Goal: Task Accomplishment & Management: Manage account settings

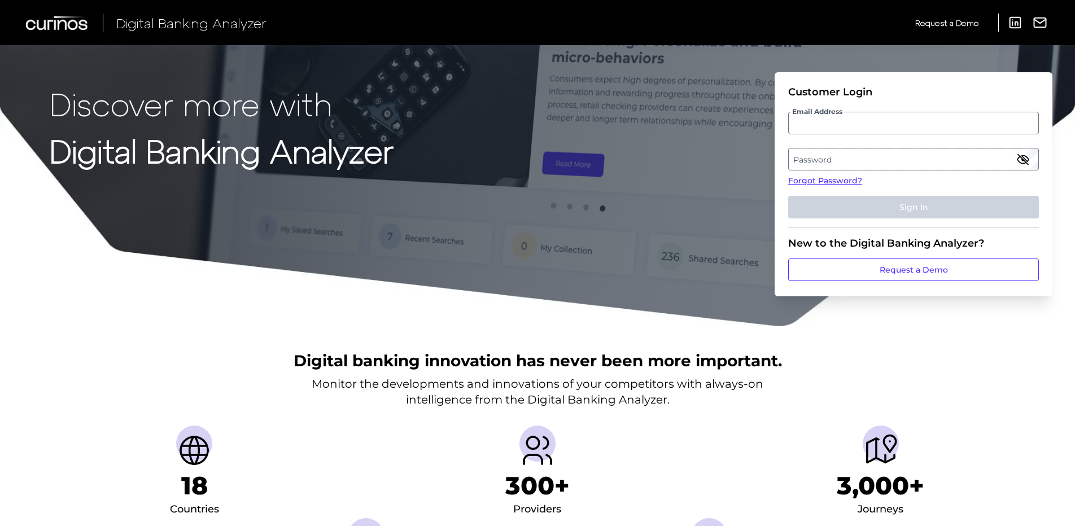
click at [860, 126] on input "Email Address" at bounding box center [913, 123] width 251 height 23
type input "jared.smith@huntington.com"
click at [815, 181] on link "Forgot Password?" at bounding box center [913, 181] width 251 height 12
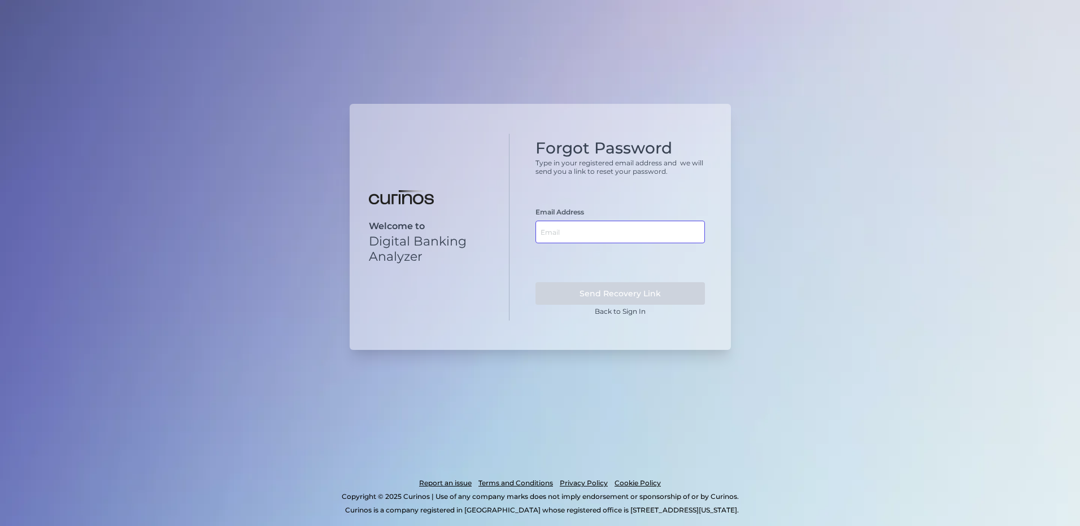
click at [584, 238] on input "text" at bounding box center [619, 232] width 169 height 23
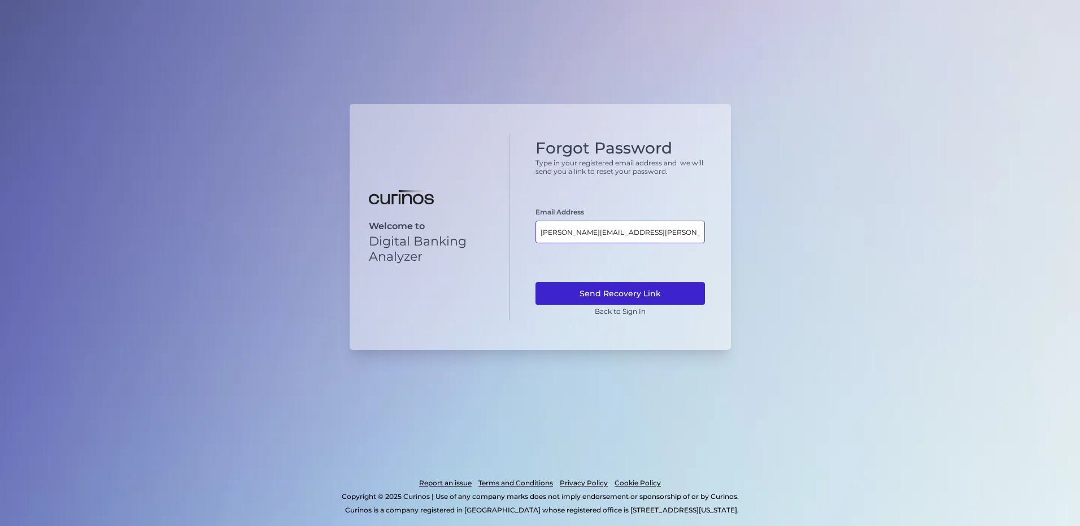
type input "jared.smith@huntington.com"
click at [650, 287] on button "Send Recovery Link" at bounding box center [619, 293] width 169 height 23
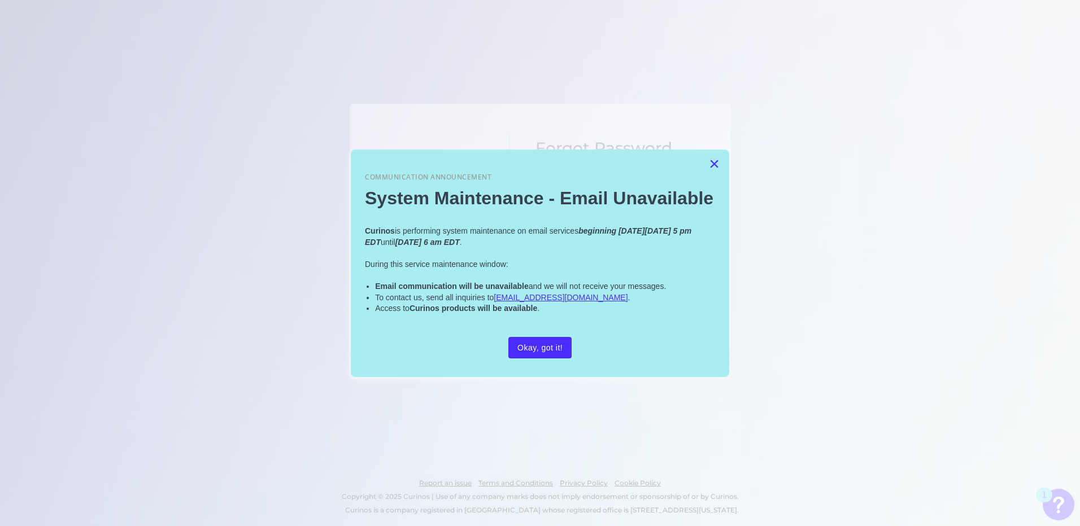
click at [715, 161] on button "×" at bounding box center [714, 164] width 11 height 18
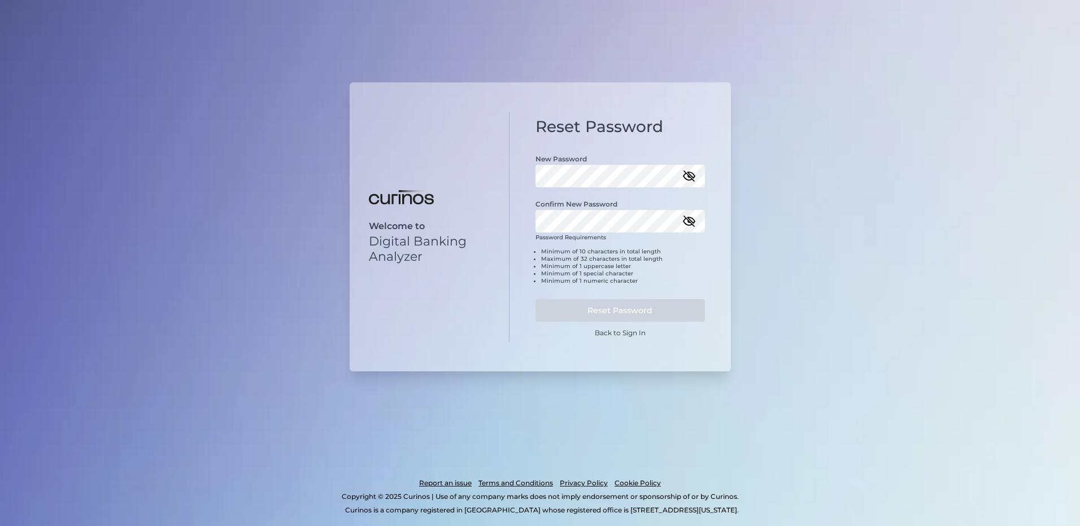
click at [688, 177] on icon "button" at bounding box center [689, 176] width 10 height 10
click at [480, 164] on div "Welcome to Digital Banking Analyzer Reset Password New Password Confirm New Pas…" at bounding box center [539, 227] width 381 height 290
click at [575, 238] on div "Password Requirements Minimum of 10 characters in total length Maximum of 32 ch…" at bounding box center [619, 264] width 169 height 60
click at [690, 219] on icon "button" at bounding box center [689, 222] width 14 height 14
click at [653, 307] on button "Reset Password" at bounding box center [619, 310] width 169 height 23
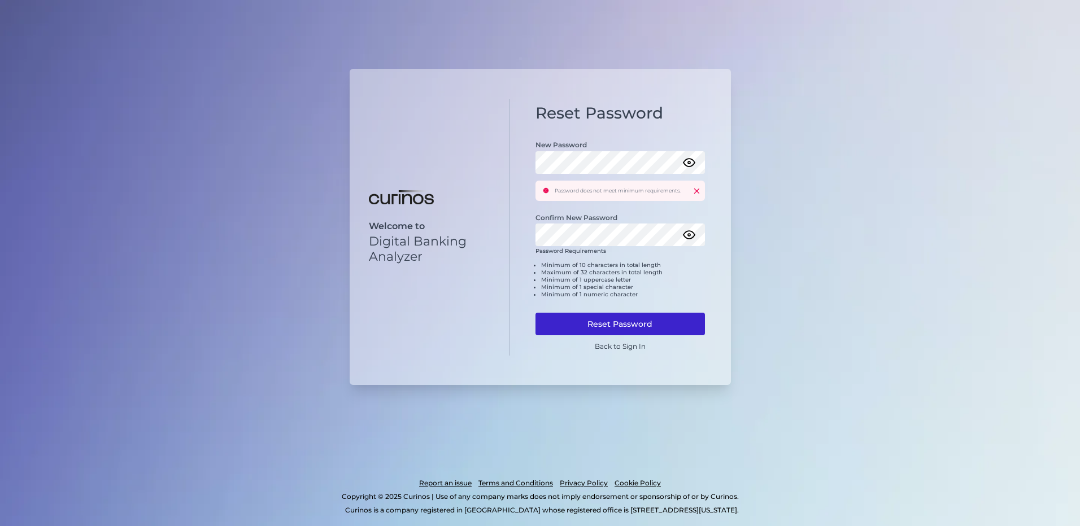
click at [652, 321] on button "Reset Password" at bounding box center [619, 324] width 169 height 23
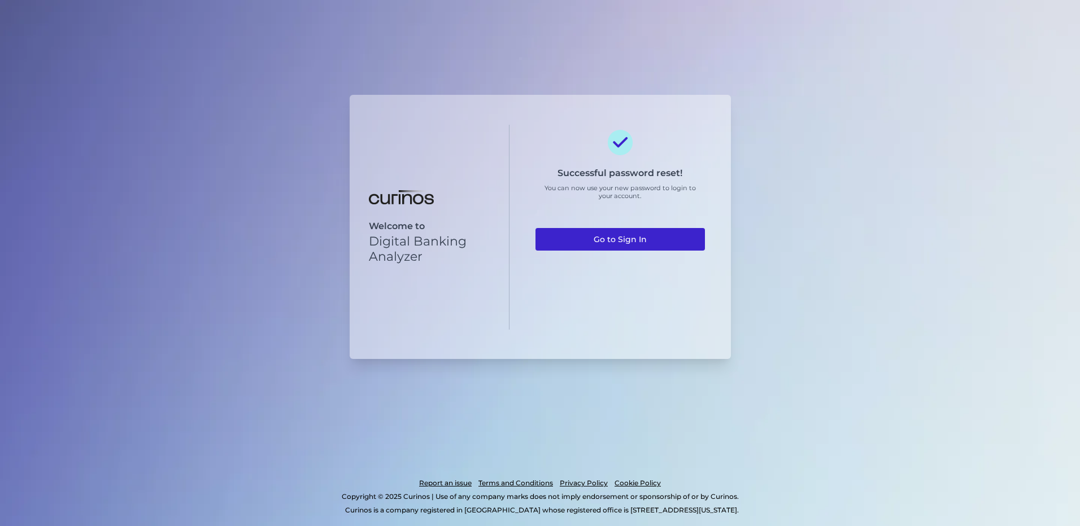
click at [641, 247] on link "Go to Sign In" at bounding box center [619, 239] width 169 height 23
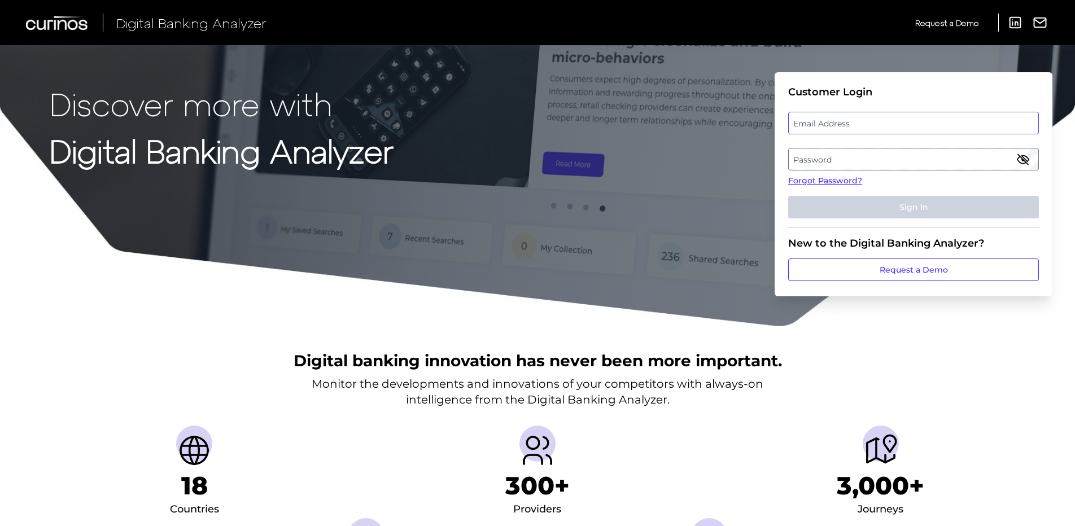
click at [830, 116] on div "Email Address" at bounding box center [913, 123] width 251 height 23
click at [834, 124] on label "Email Address" at bounding box center [913, 123] width 249 height 20
click at [834, 124] on input "email" at bounding box center [913, 123] width 251 height 23
type input "jared.smith@huntington.com"
click at [862, 162] on label "Password" at bounding box center [913, 159] width 249 height 20
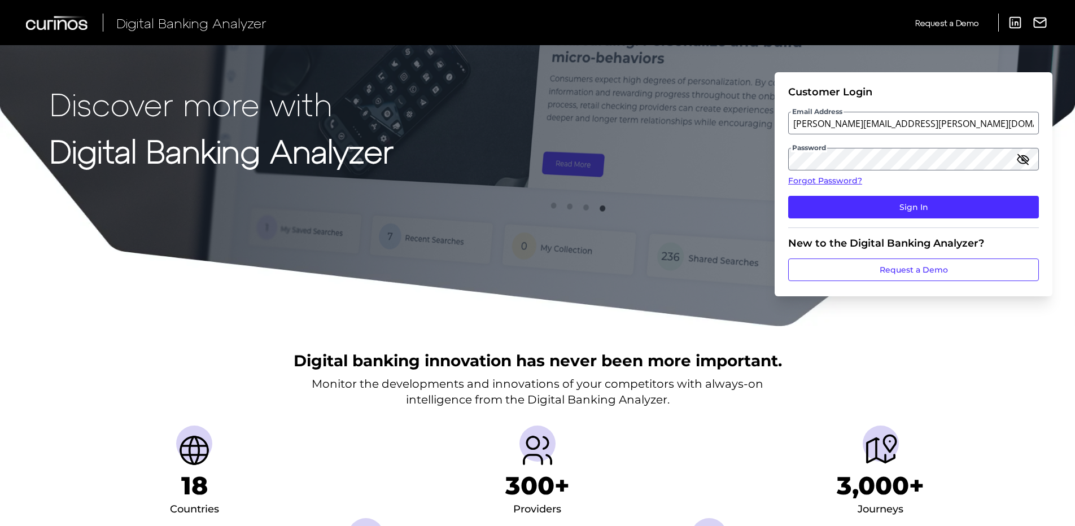
click at [1019, 164] on icon "button" at bounding box center [1023, 159] width 14 height 14
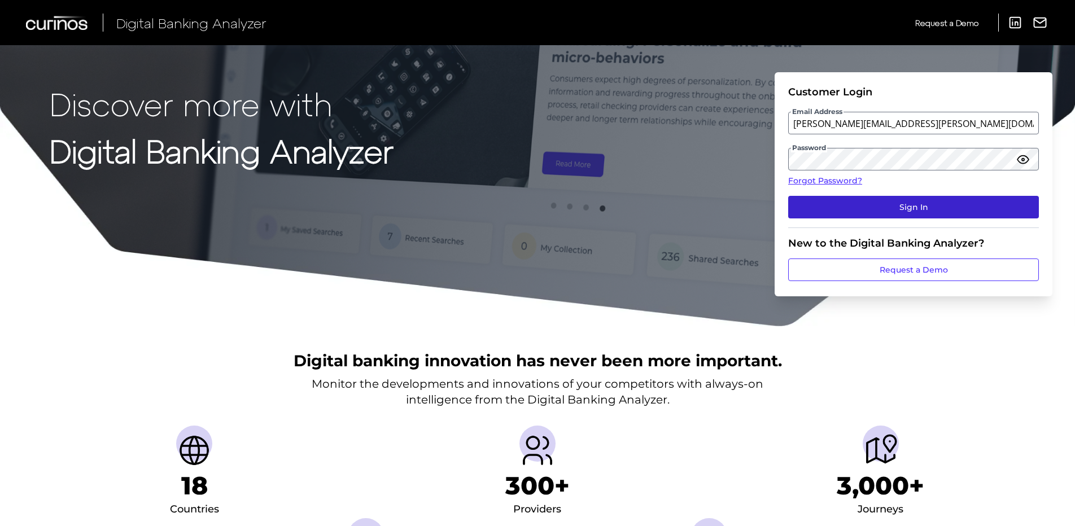
click at [870, 212] on button "Sign In" at bounding box center [913, 207] width 251 height 23
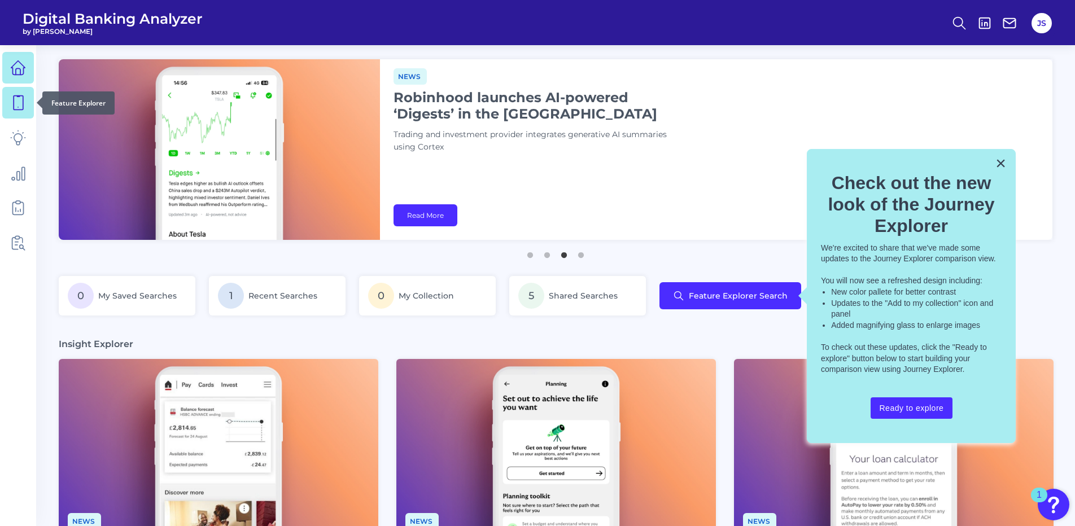
click at [17, 103] on icon at bounding box center [18, 103] width 16 height 16
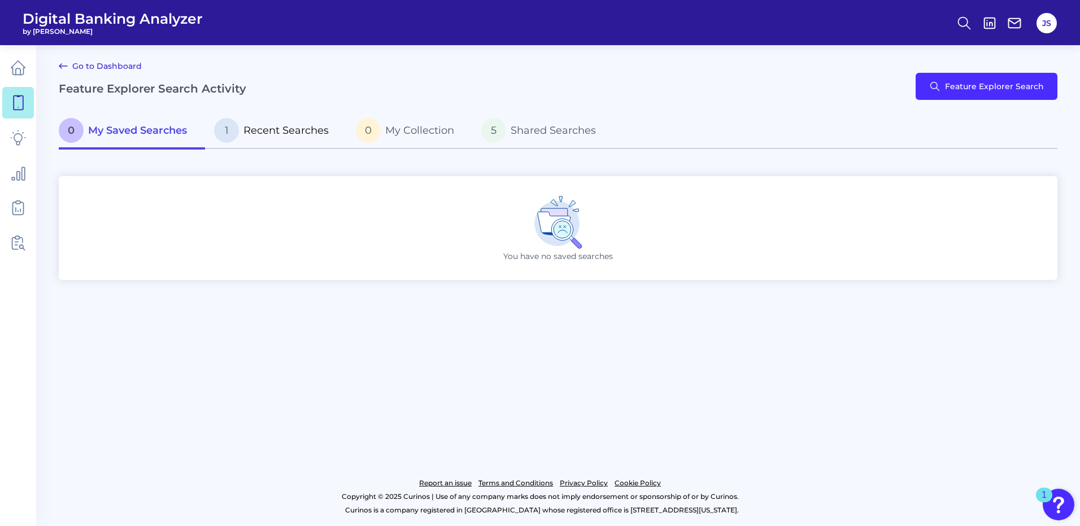
click at [278, 132] on span "Recent Searches" at bounding box center [285, 130] width 85 height 12
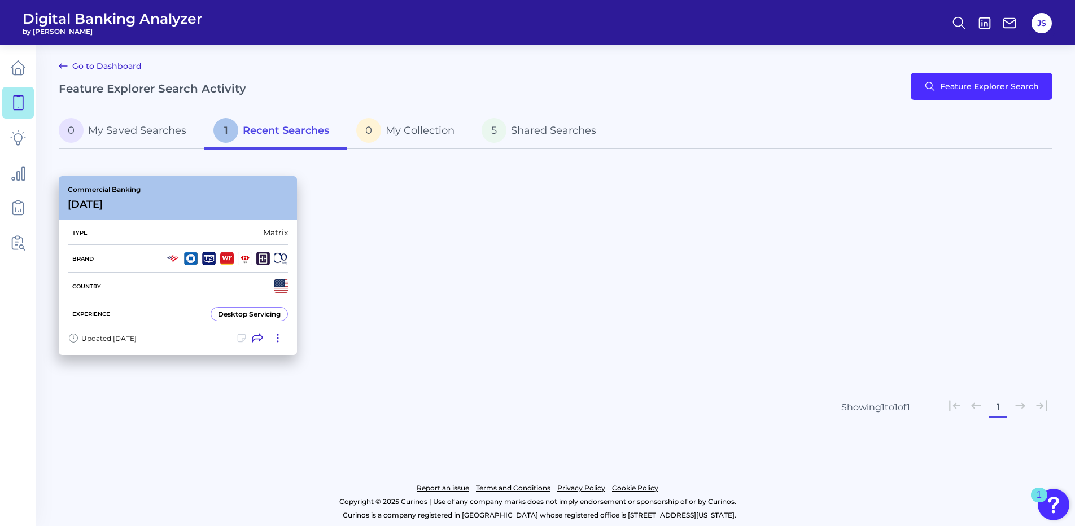
click at [173, 222] on div "Type Matrix" at bounding box center [178, 233] width 220 height 24
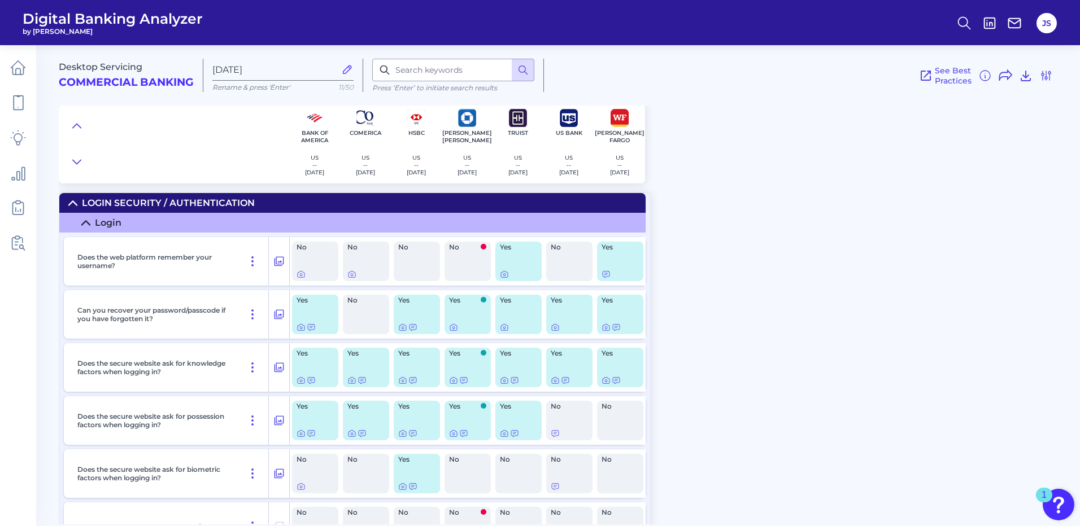
click at [770, 220] on div "Desktop Servicing Commercial Banking Nov 08 2024 Rename & press 'Enter' 11/50 P…" at bounding box center [569, 281] width 1021 height 488
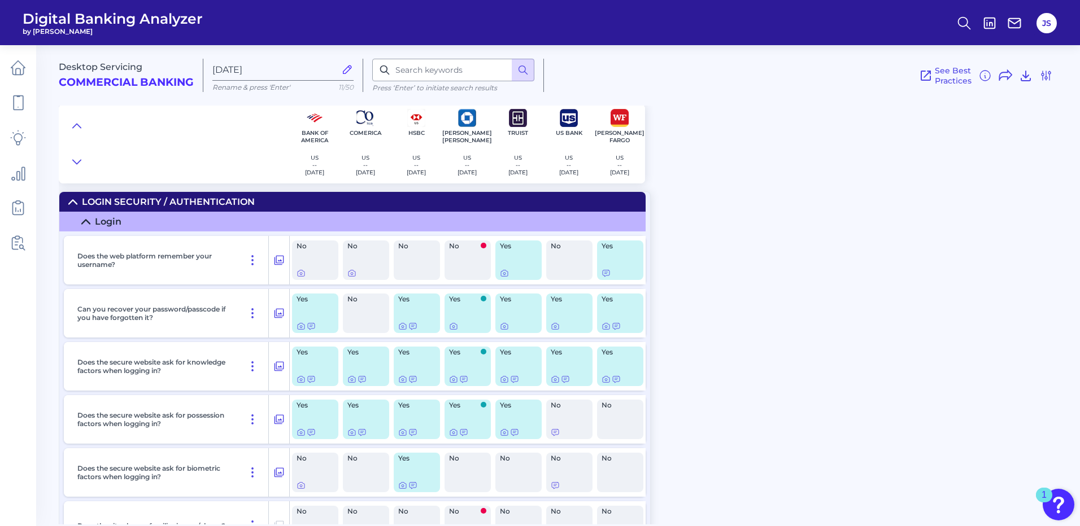
scroll to position [1, 0]
click at [787, 181] on div "Desktop Servicing Commercial Banking Nov 08 2024 Rename & press 'Enter' 11/50 P…" at bounding box center [569, 110] width 1021 height 147
